Goal: Information Seeking & Learning: Learn about a topic

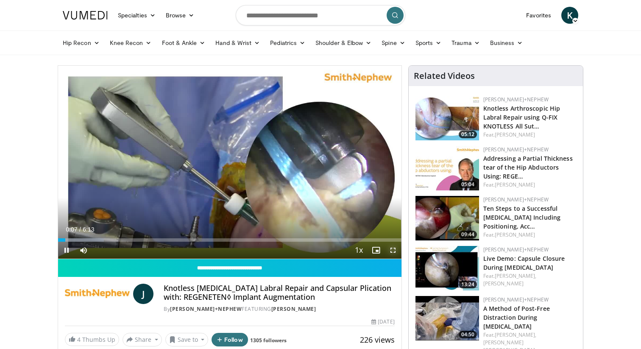
click at [393, 251] on span "Video Player" at bounding box center [393, 250] width 17 height 17
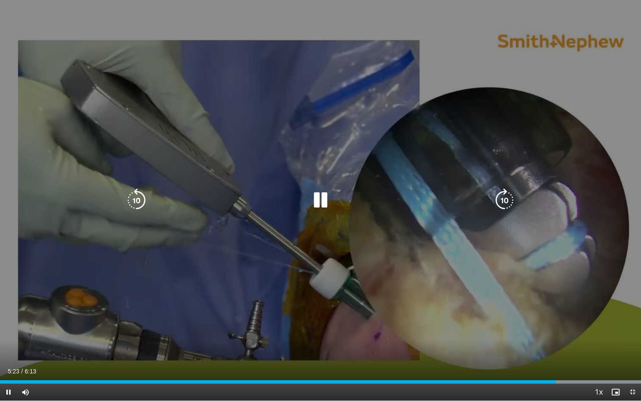
click at [321, 196] on icon "Video Player" at bounding box center [321, 200] width 24 height 24
click at [322, 202] on icon "Video Player" at bounding box center [321, 200] width 24 height 24
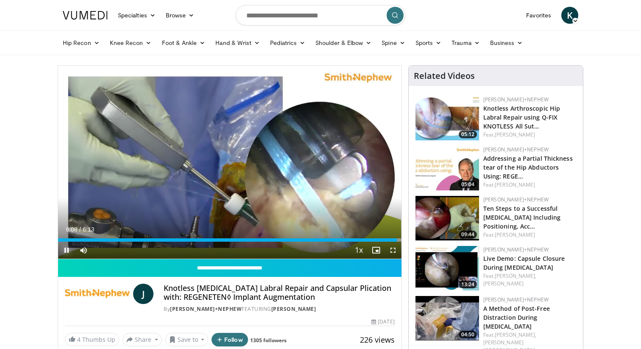
click at [66, 252] on span "Video Player" at bounding box center [66, 250] width 17 height 17
click at [272, 14] on input "Search topics, interventions" at bounding box center [321, 15] width 170 height 20
type input "**********"
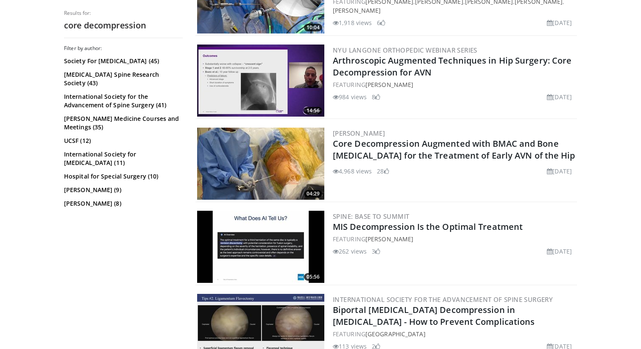
scroll to position [470, 0]
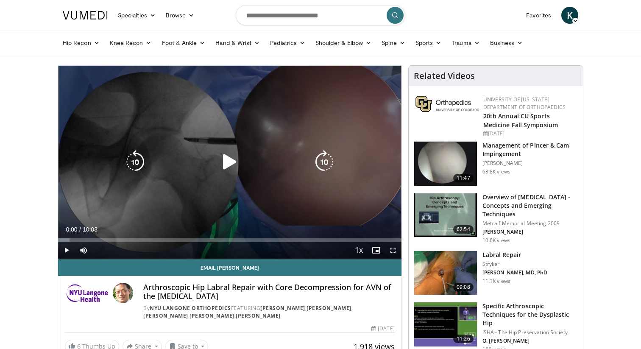
click at [227, 160] on icon "Video Player" at bounding box center [230, 162] width 24 height 24
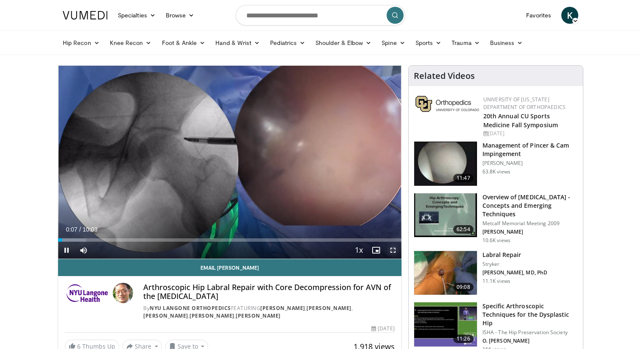
click at [393, 252] on span "Video Player" at bounding box center [393, 250] width 17 height 17
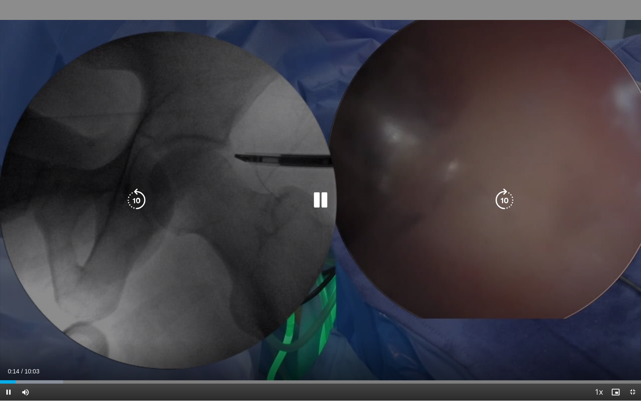
click at [498, 199] on icon "Video Player" at bounding box center [505, 200] width 24 height 24
click at [504, 200] on icon "Video Player" at bounding box center [505, 200] width 24 height 24
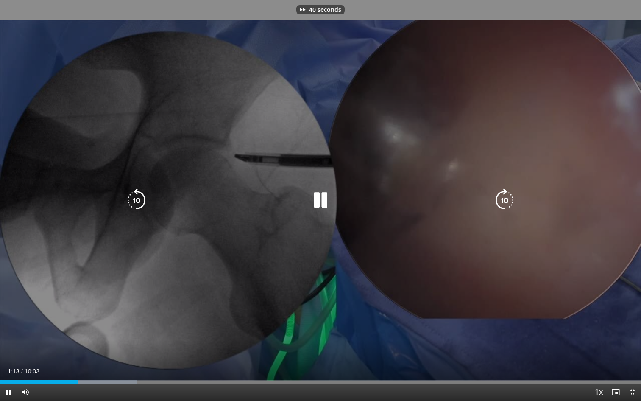
click at [504, 200] on icon "Video Player" at bounding box center [505, 200] width 24 height 24
click at [501, 201] on icon "Video Player" at bounding box center [505, 200] width 24 height 24
click at [505, 203] on icon "Video Player" at bounding box center [505, 200] width 24 height 24
click at [503, 203] on icon "Video Player" at bounding box center [505, 200] width 24 height 24
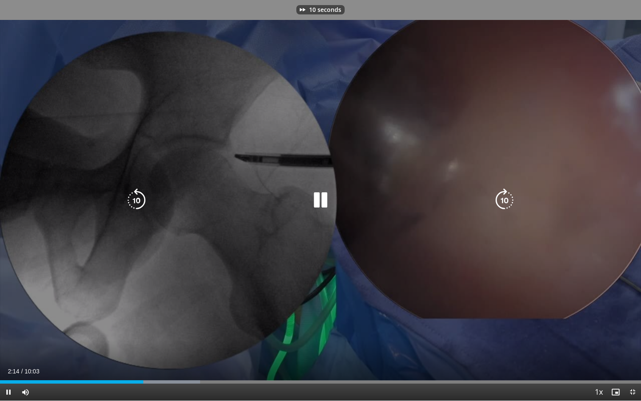
click at [503, 203] on icon "Video Player" at bounding box center [505, 200] width 24 height 24
click at [518, 189] on div "10 seconds Tap to unmute" at bounding box center [320, 200] width 641 height 400
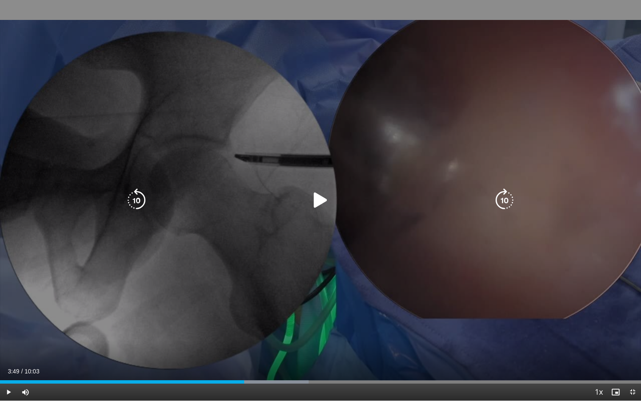
click at [508, 199] on icon "Video Player" at bounding box center [505, 200] width 24 height 24
click at [324, 206] on icon "Video Player" at bounding box center [321, 200] width 24 height 24
click at [140, 193] on icon "Video Player" at bounding box center [137, 200] width 24 height 24
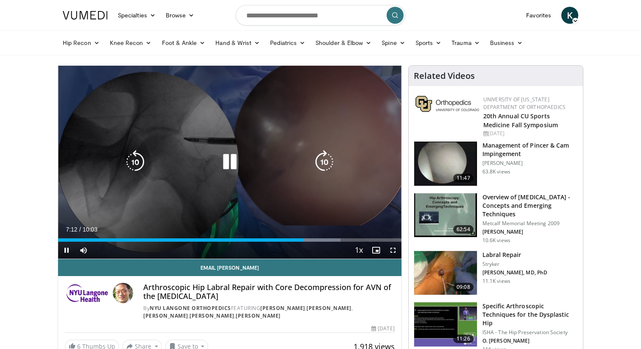
click at [232, 164] on icon "Video Player" at bounding box center [230, 162] width 24 height 24
